Goal: Task Accomplishment & Management: Complete application form

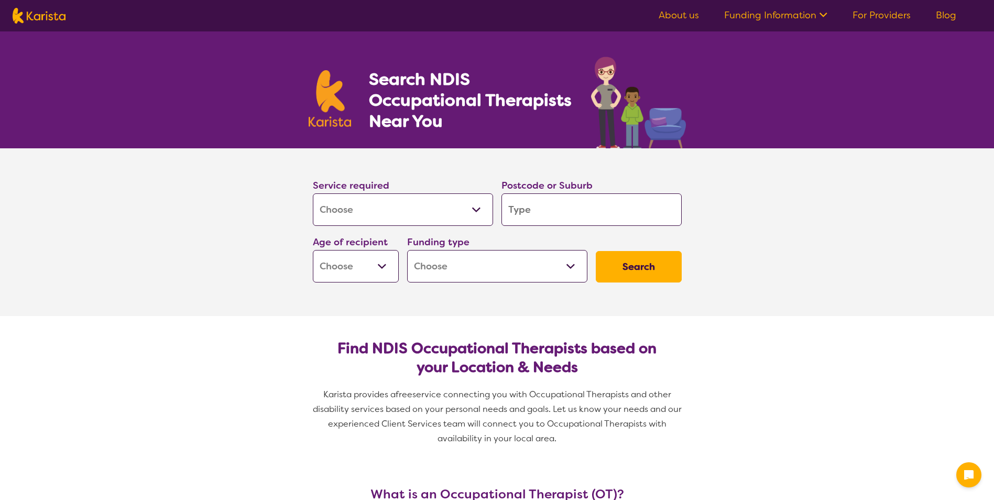
select select "[MEDICAL_DATA]"
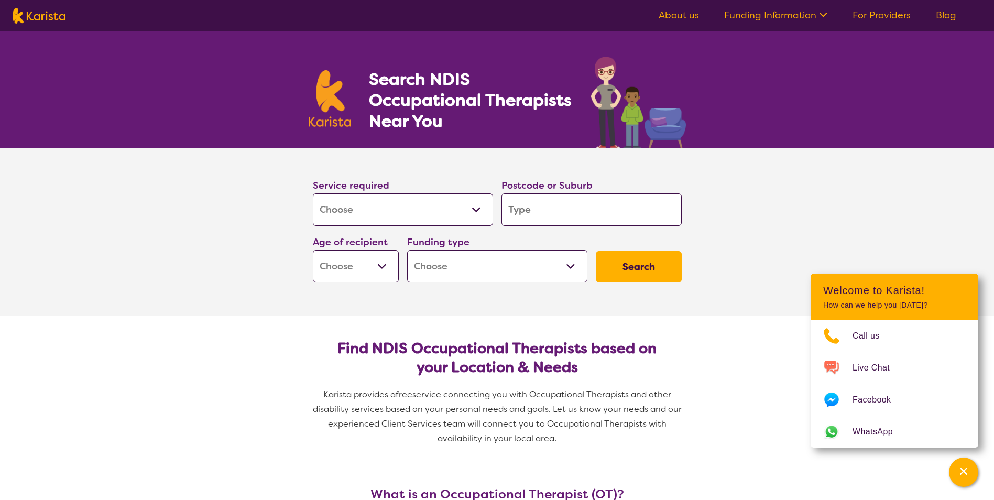
click at [564, 212] on input "search" at bounding box center [592, 209] width 180 height 33
type input "2"
type input "22"
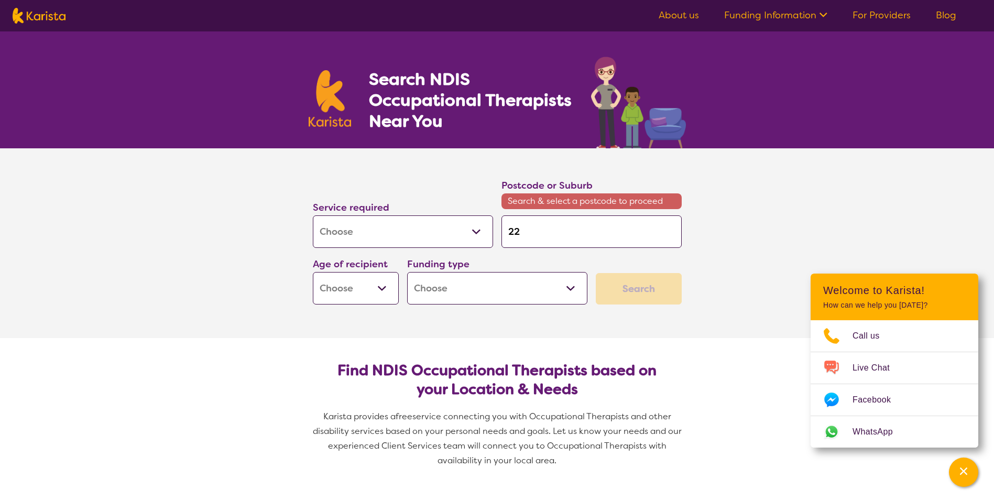
type input "225"
type input "2250"
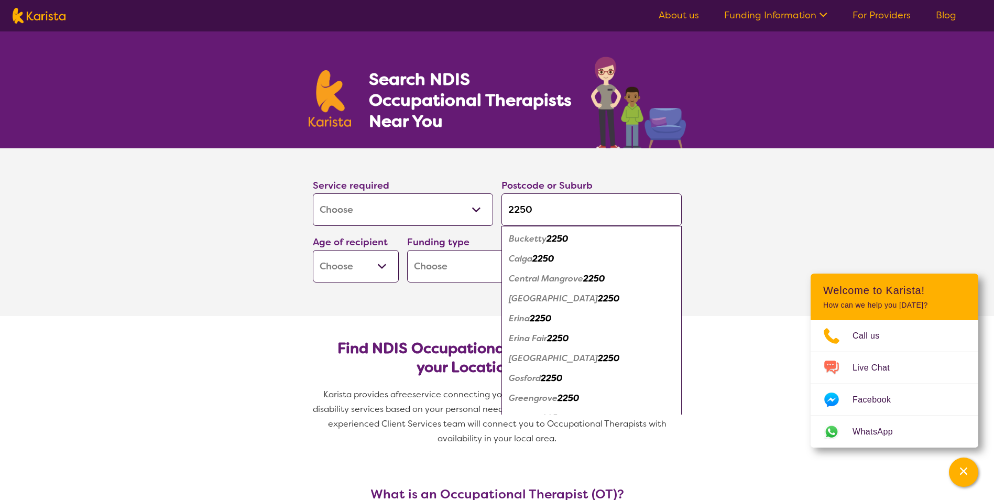
type input "2250"
click at [527, 321] on em "Erina" at bounding box center [519, 318] width 21 height 11
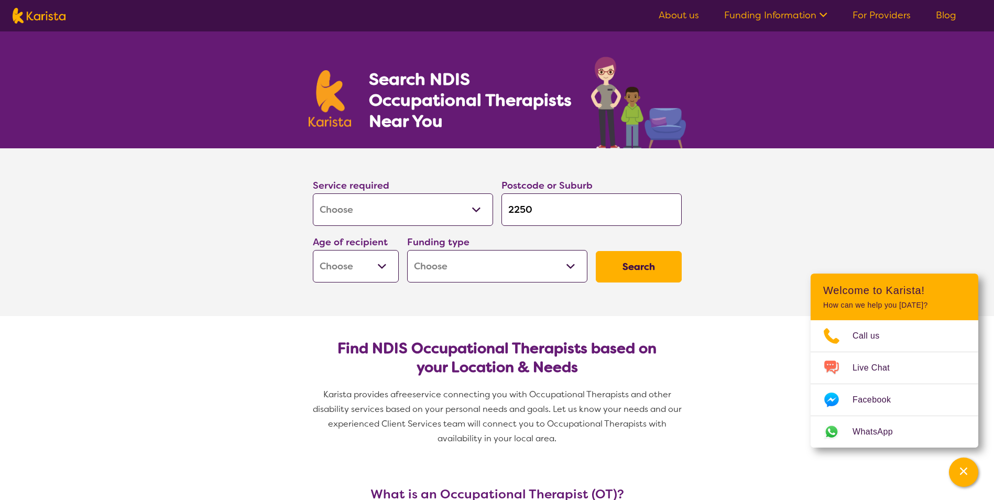
click at [653, 273] on button "Search" at bounding box center [639, 266] width 86 height 31
click at [388, 267] on select "Early Childhood - 0 to 9 Child - 10 to 11 Adolescent - 12 to 17 Adult - 18 to 6…" at bounding box center [356, 266] width 86 height 33
select select "AD"
click at [313, 250] on select "Early Childhood - 0 to 9 Child - 10 to 11 Adolescent - 12 to 17 Adult - 18 to 6…" at bounding box center [356, 266] width 86 height 33
select select "AD"
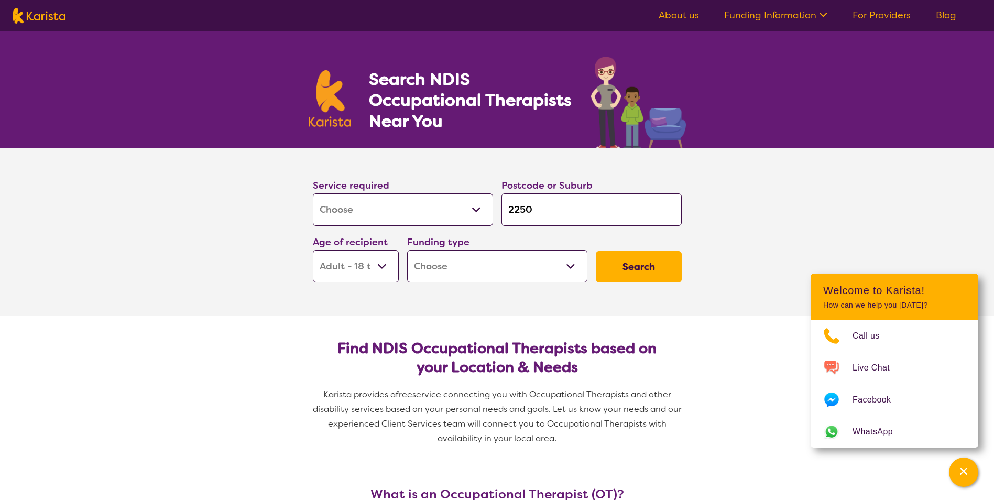
click at [569, 268] on select "Home Care Package (HCP) National Disability Insurance Scheme (NDIS) I don't know" at bounding box center [497, 266] width 180 height 33
select select "NDIS"
click at [407, 250] on select "Home Care Package (HCP) National Disability Insurance Scheme (NDIS) I don't know" at bounding box center [497, 266] width 180 height 33
select select "NDIS"
click at [641, 265] on button "Search" at bounding box center [639, 266] width 86 height 31
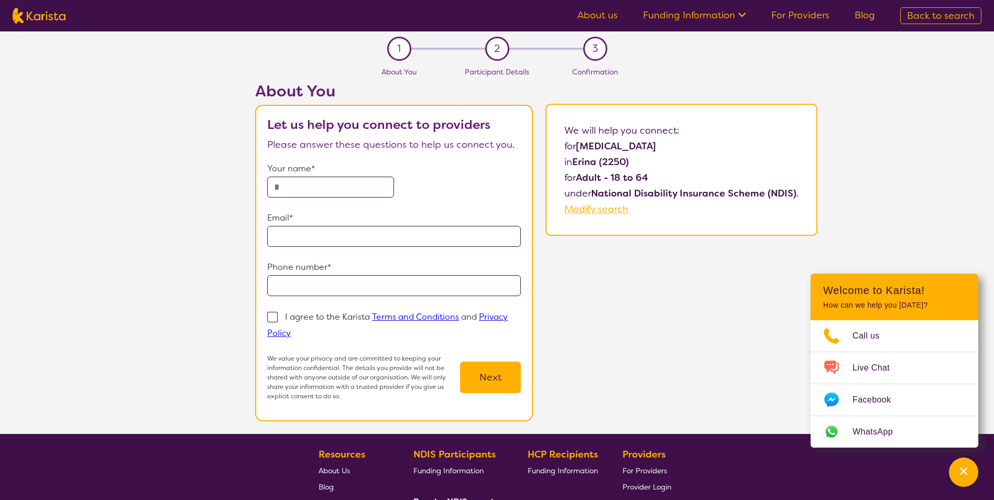
drag, startPoint x: 657, startPoint y: 280, endPoint x: 666, endPoint y: 262, distance: 20.4
click at [657, 280] on div "About You Let us help you connect to providers Please answer these questions to…" at bounding box center [537, 258] width 916 height 352
